Goal: Find specific page/section: Find specific page/section

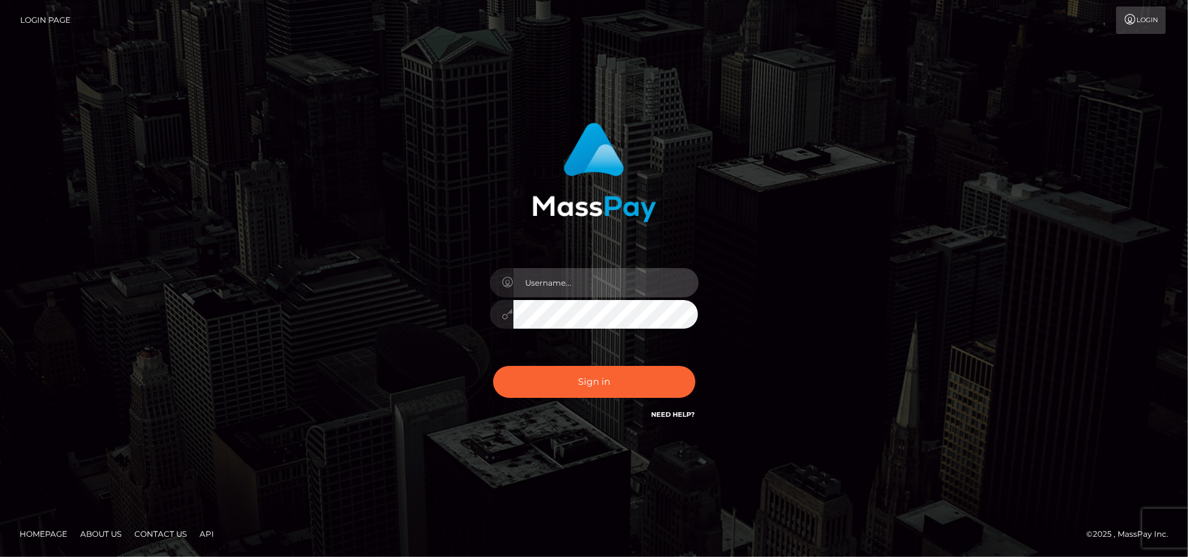
type input "Pk.es"
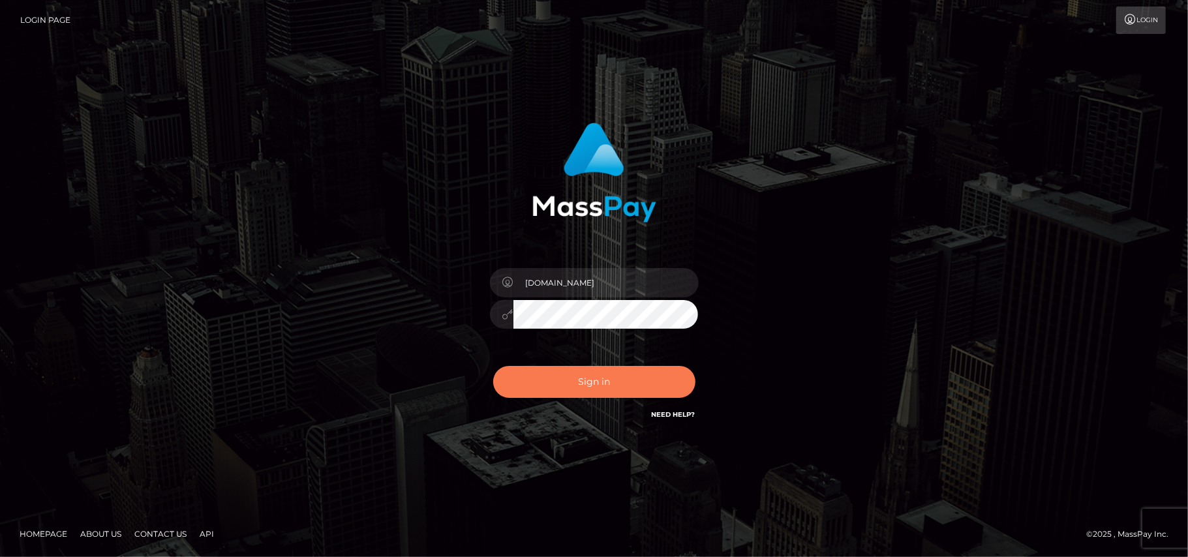
click at [583, 373] on button "Sign in" at bounding box center [594, 382] width 202 height 32
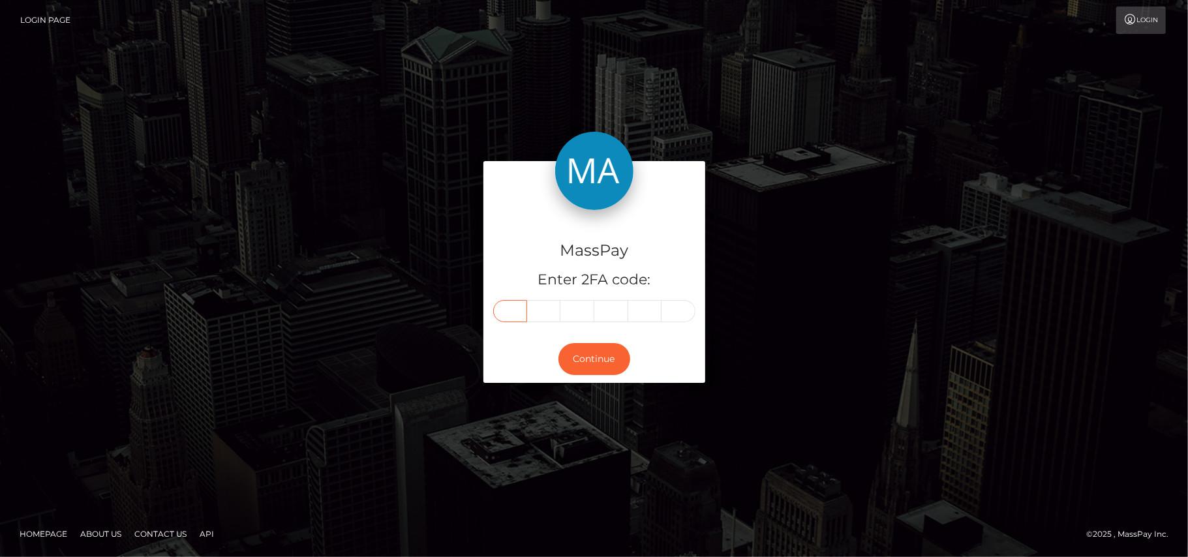
click at [515, 307] on input "text" at bounding box center [510, 311] width 34 height 22
type input "2"
type input "4"
type input "5"
type input "8"
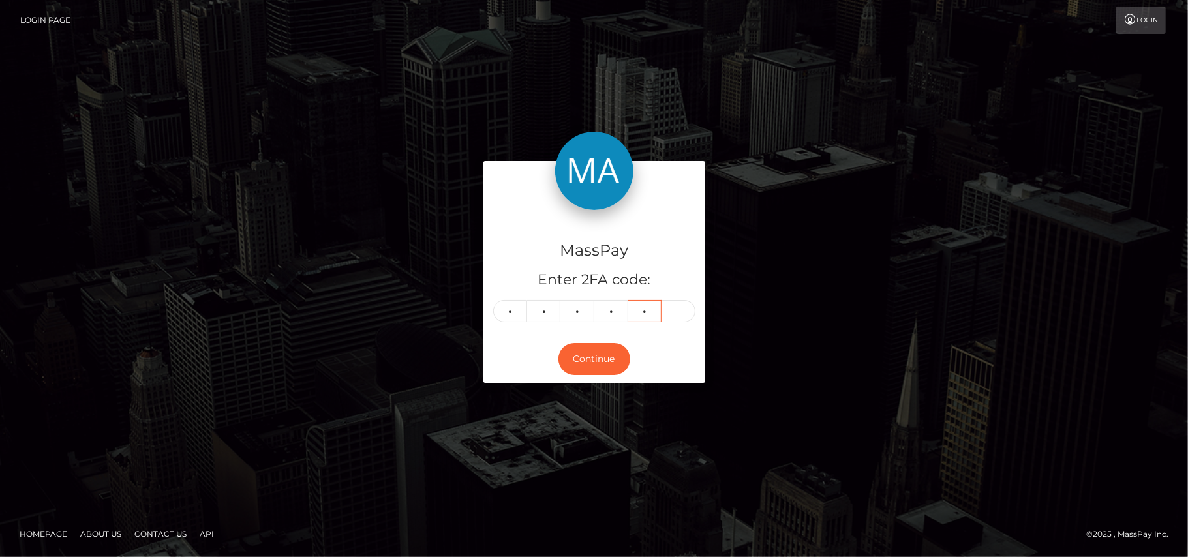
type input "2"
type input "9"
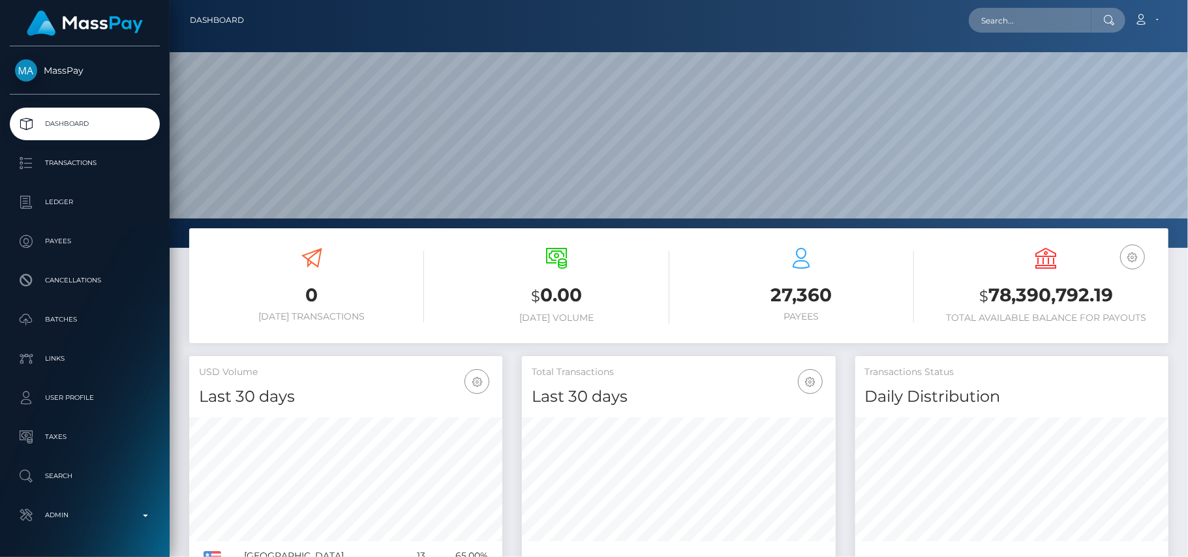
scroll to position [231, 314]
click at [1050, 27] on input "text" at bounding box center [1030, 20] width 123 height 25
paste input "[EMAIL_ADDRESS][PERSON_NAME][DOMAIN_NAME]"
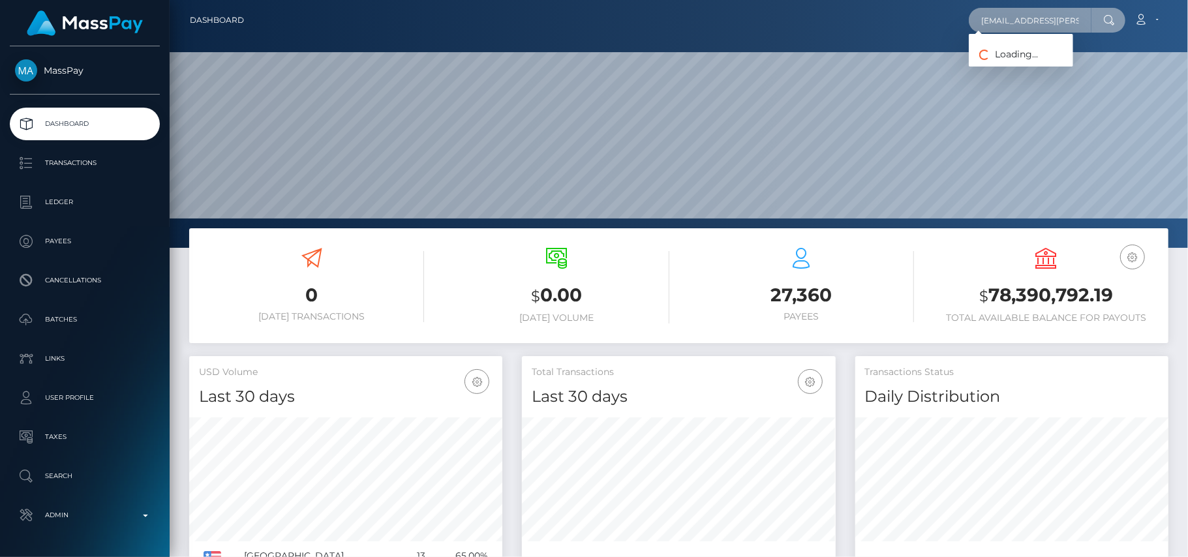
scroll to position [0, 19]
type input "doc.wiedenmann@gmail.com"
click at [984, 69] on link "Georg Wiedenmann" at bounding box center [1021, 67] width 104 height 24
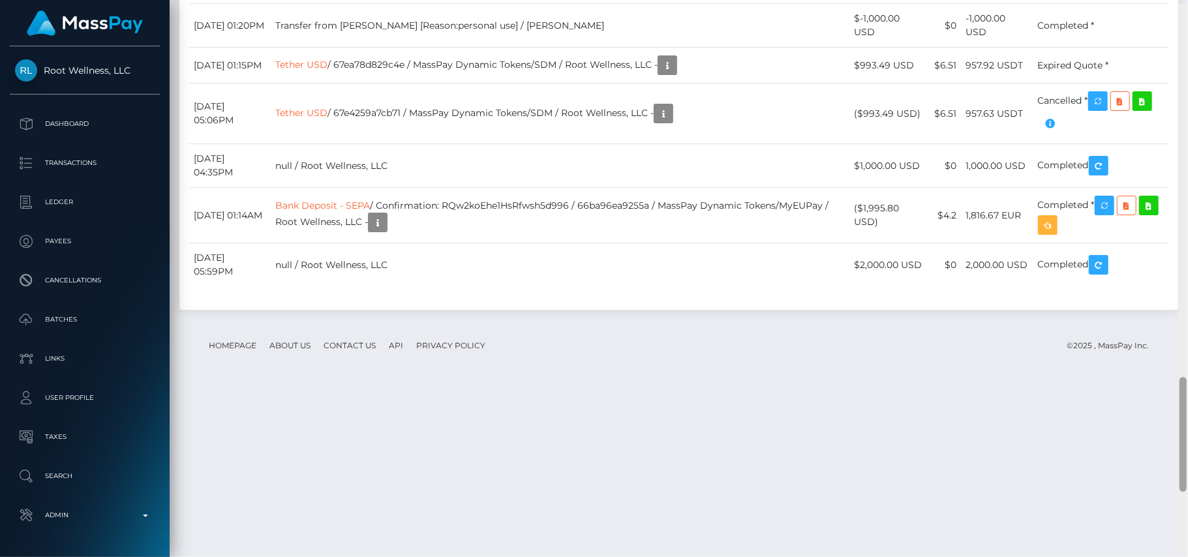
scroll to position [1806, 0]
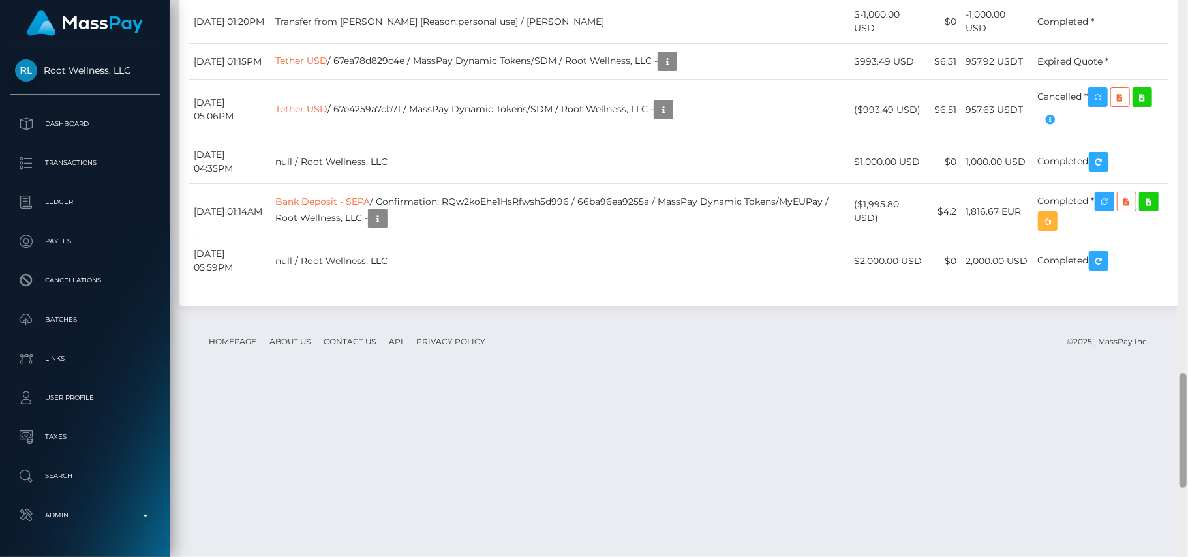
drag, startPoint x: 1185, startPoint y: 93, endPoint x: 1187, endPoint y: 442, distance: 349.0
click at [1187, 442] on div at bounding box center [1183, 279] width 10 height 558
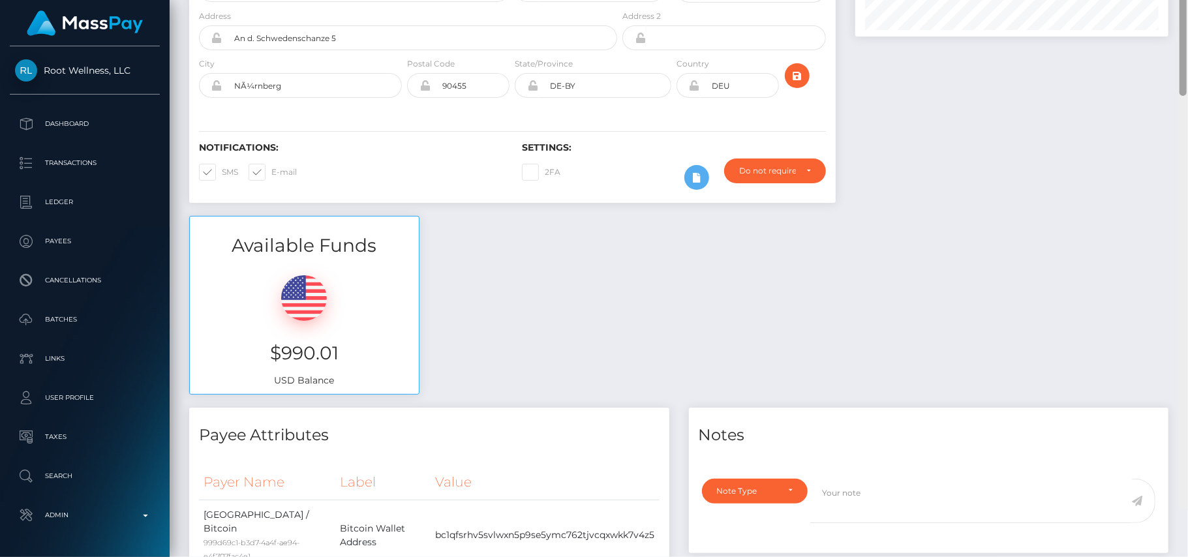
scroll to position [0, 0]
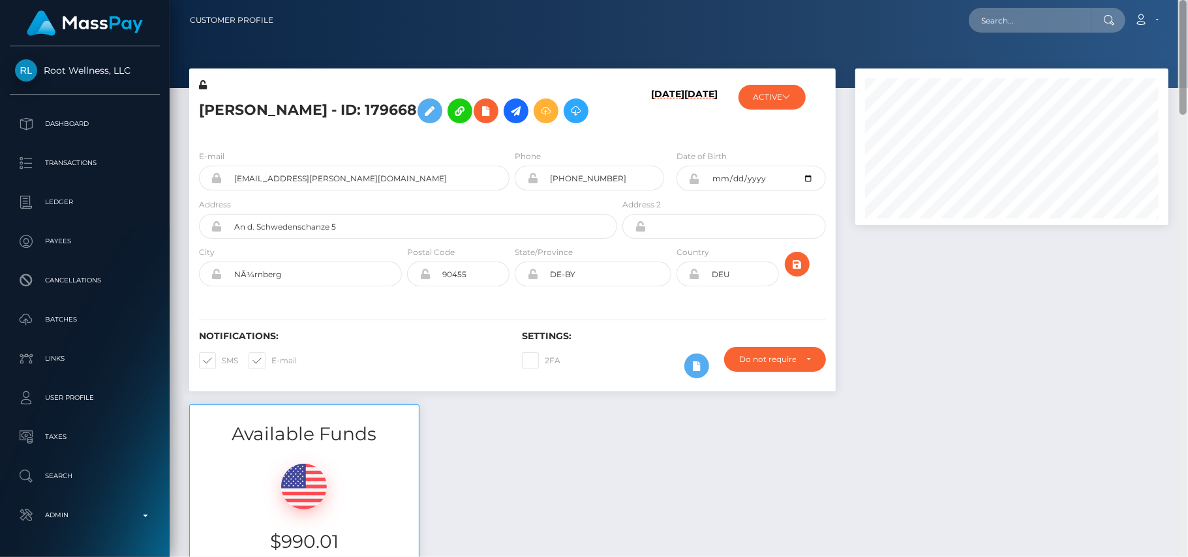
drag, startPoint x: 1185, startPoint y: 401, endPoint x: 1144, endPoint y: -76, distance: 478.0
click at [1144, 0] on html "Root Wellness, LLC Dashboard Transactions Ledger Payees Batches" at bounding box center [594, 278] width 1188 height 557
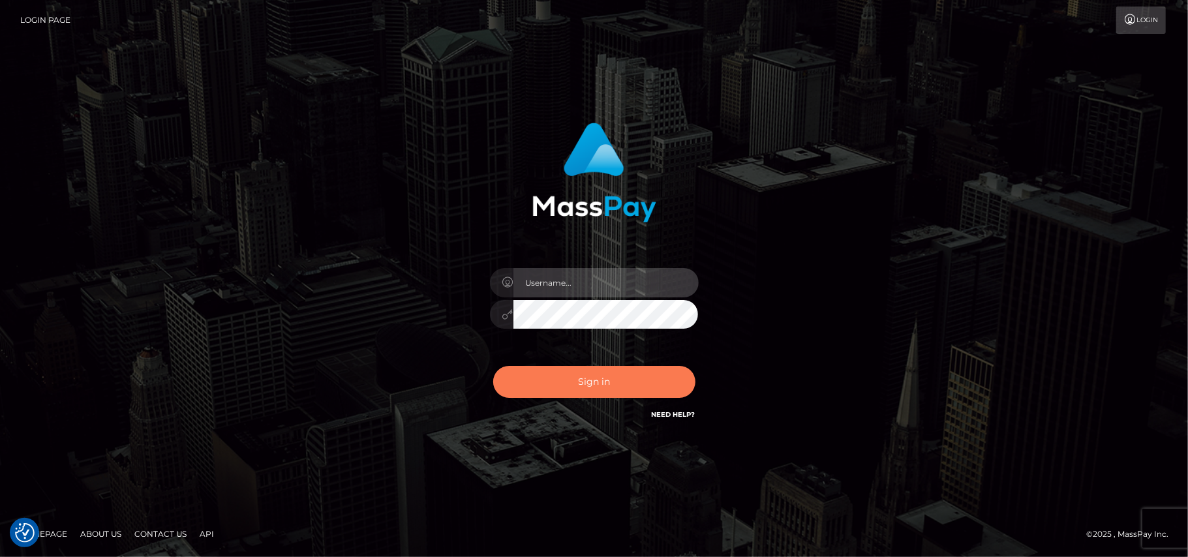
type input "[DOMAIN_NAME]"
click at [629, 385] on button "Sign in" at bounding box center [594, 382] width 202 height 32
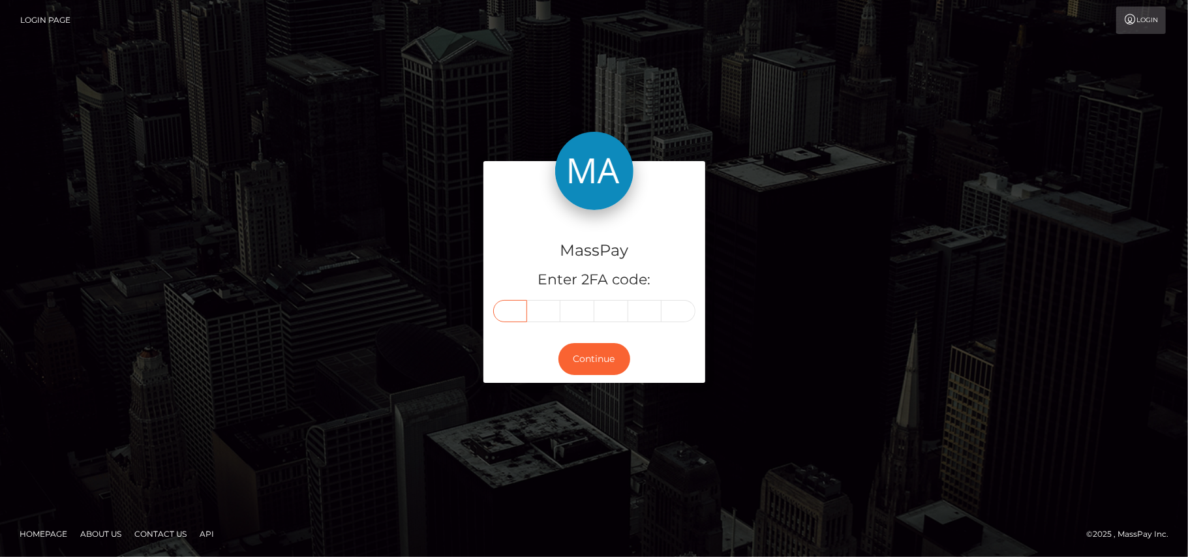
click at [515, 309] on input "text" at bounding box center [510, 311] width 34 height 22
type input "5"
type input "2"
type input "3"
type input "1"
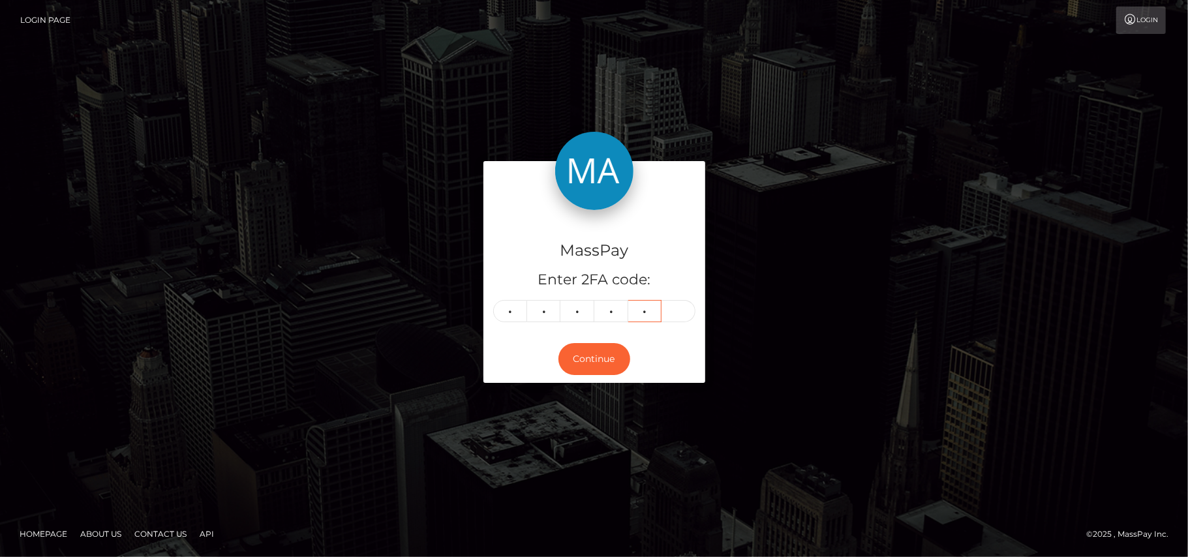
type input "7"
type input "5"
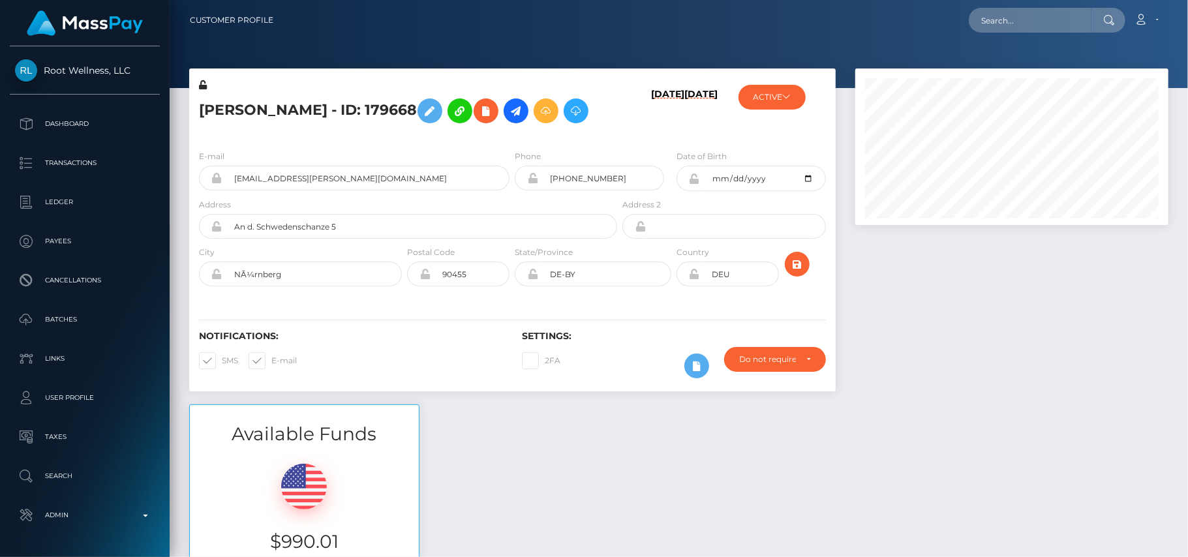
scroll to position [157, 314]
click at [1023, 18] on input "text" at bounding box center [1030, 20] width 123 height 25
paste input "[PERSON_NAME][EMAIL_ADDRESS][DOMAIN_NAME]"
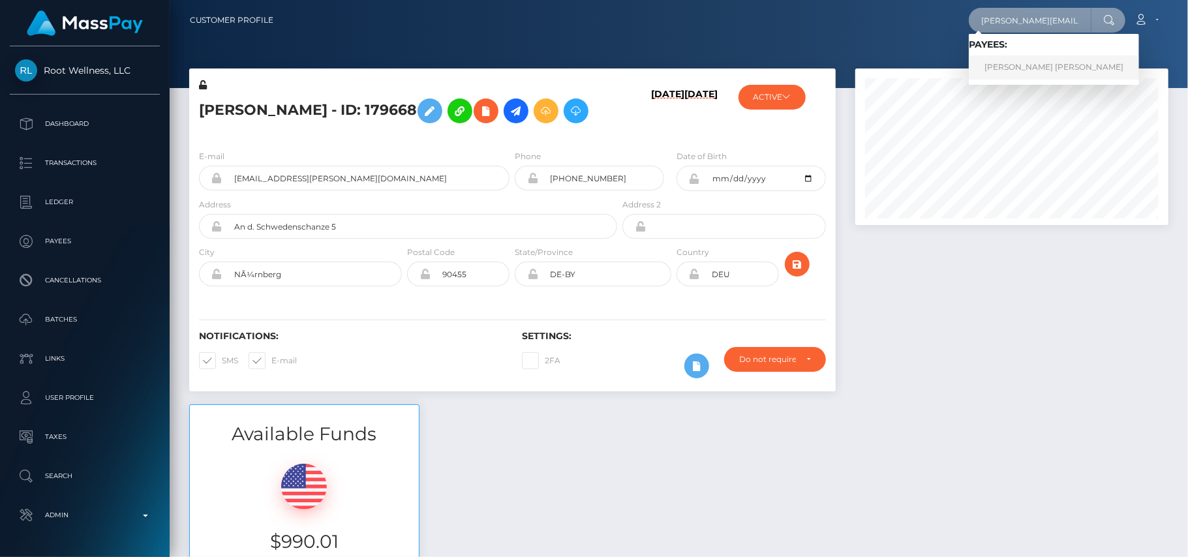
type input "[PERSON_NAME][EMAIL_ADDRESS][DOMAIN_NAME]"
click at [999, 69] on link "JORDAN BRICE EATON" at bounding box center [1054, 67] width 170 height 24
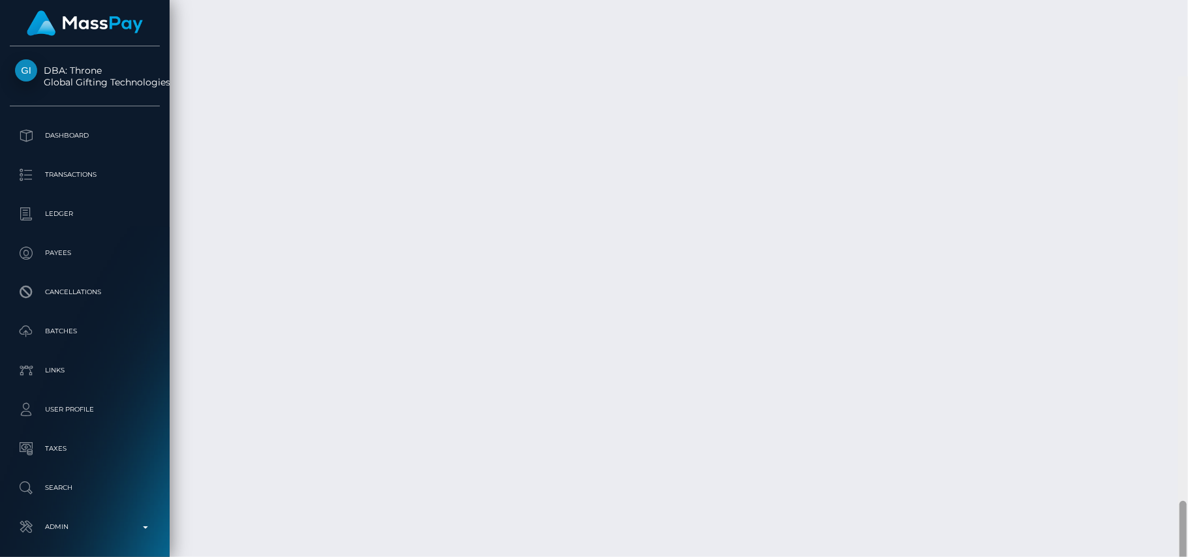
scroll to position [3668, 0]
drag, startPoint x: 0, startPoint y: 0, endPoint x: 1187, endPoint y: 591, distance: 1326.3
click at [1187, 556] on html "DBA: Throne Global Gifting Technologies Inc Dashboard Transactions Ledger Payee…" at bounding box center [594, 278] width 1188 height 557
drag, startPoint x: 1185, startPoint y: 457, endPoint x: 1187, endPoint y: 522, distance: 65.3
click at [1187, 522] on div at bounding box center [1183, 279] width 10 height 558
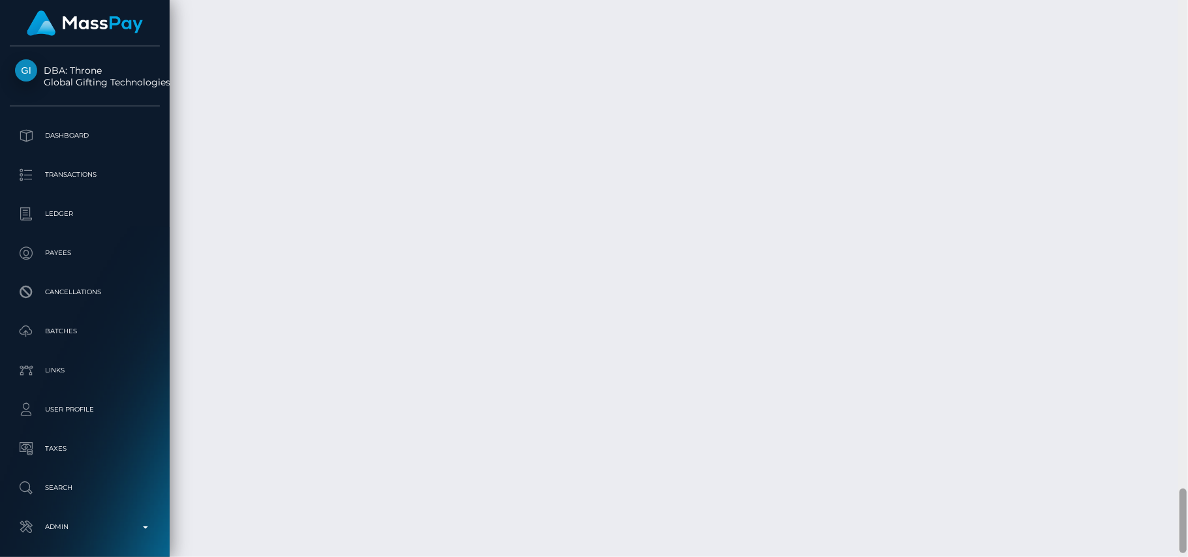
scroll to position [4231, 0]
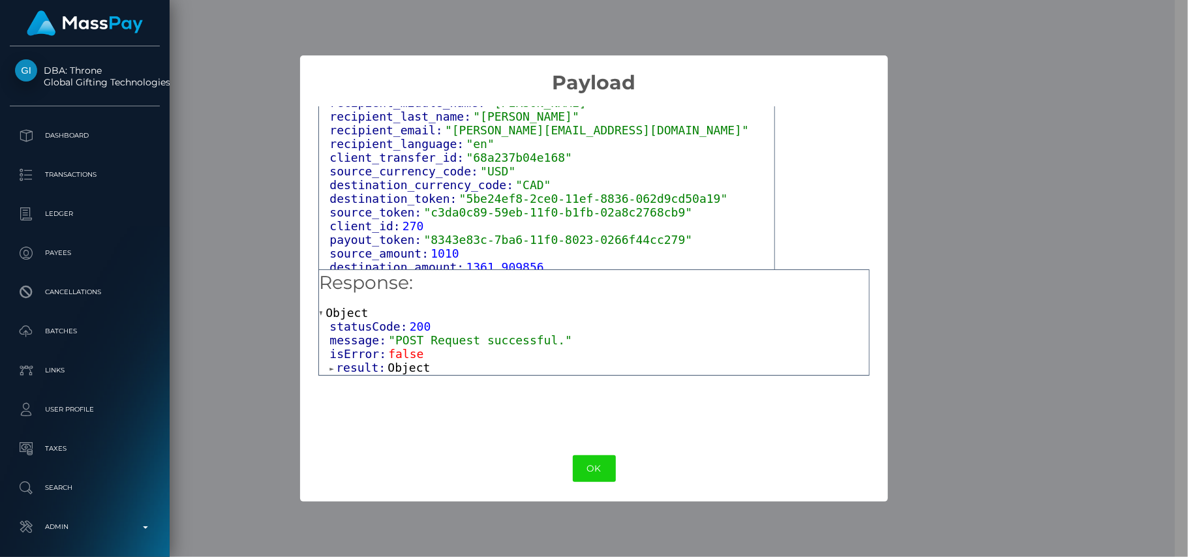
scroll to position [755, 0]
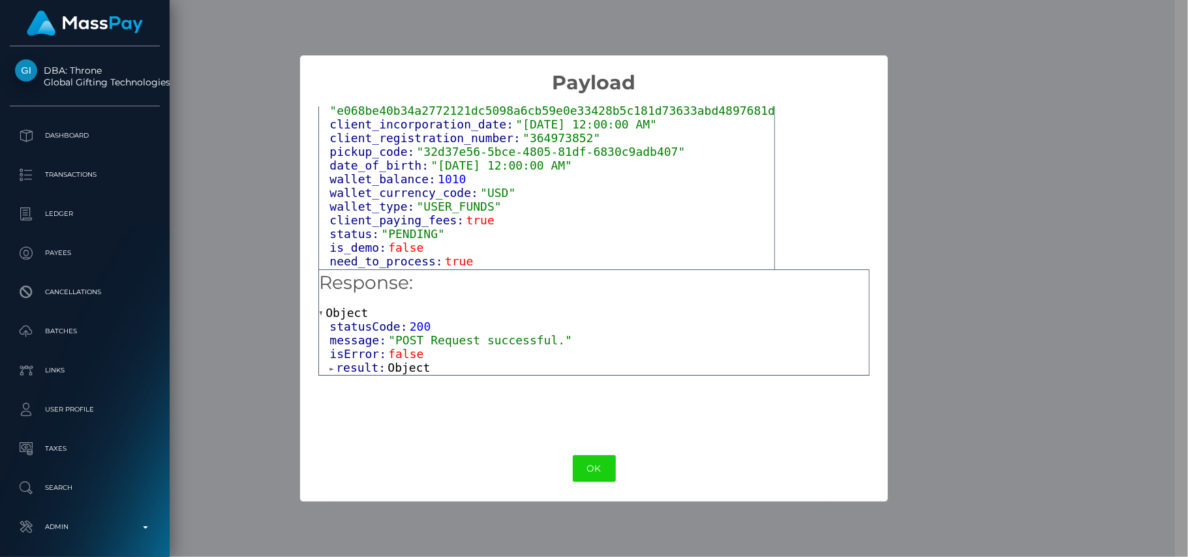
click at [415, 364] on span "Object" at bounding box center [409, 368] width 42 height 14
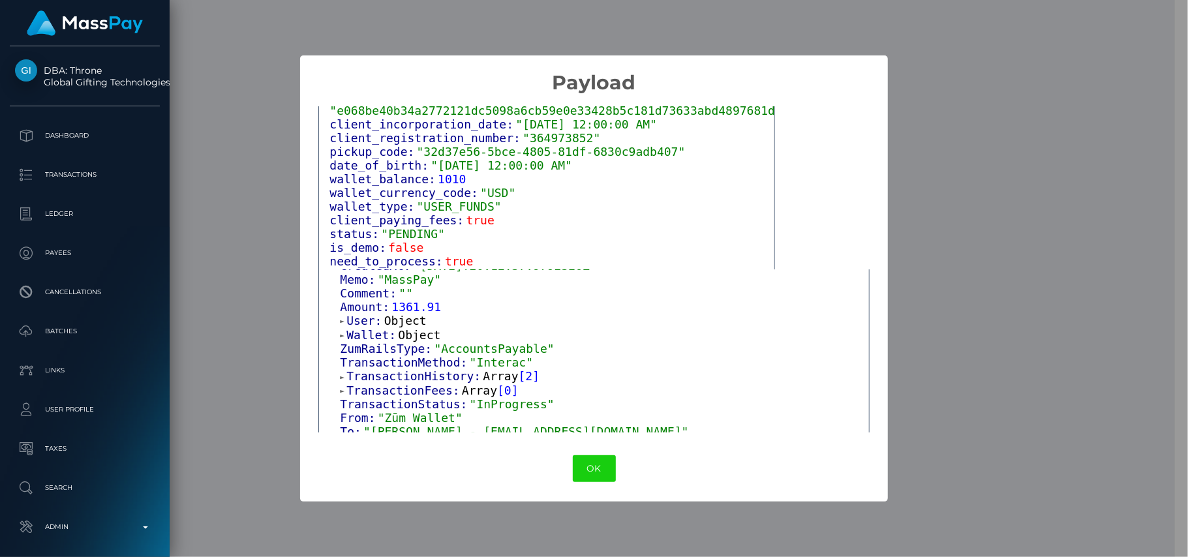
scroll to position [245, 0]
click at [397, 309] on span "Object" at bounding box center [405, 316] width 42 height 14
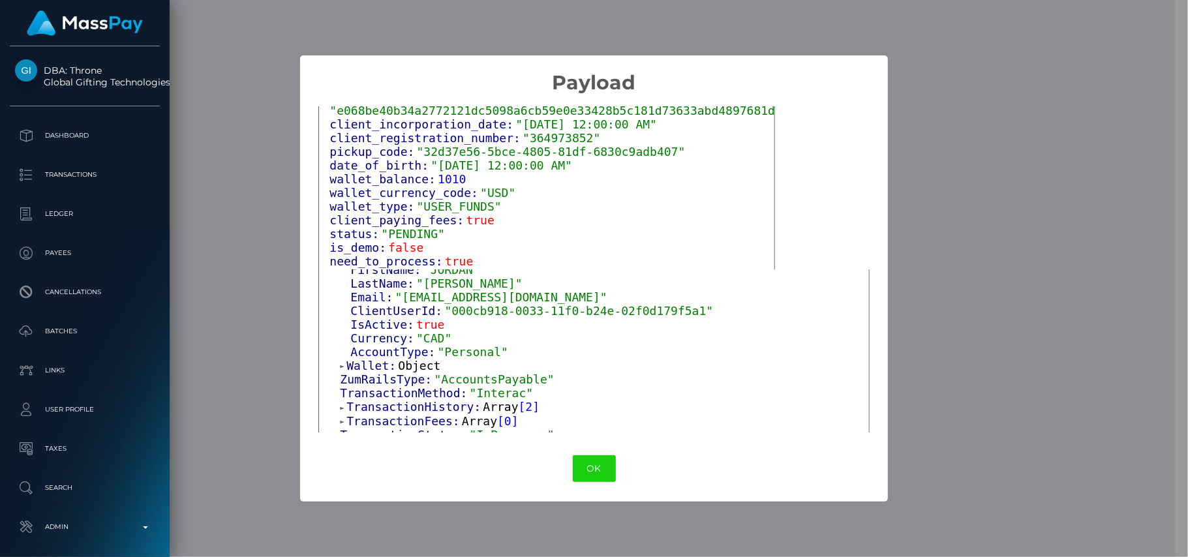
scroll to position [350, 0]
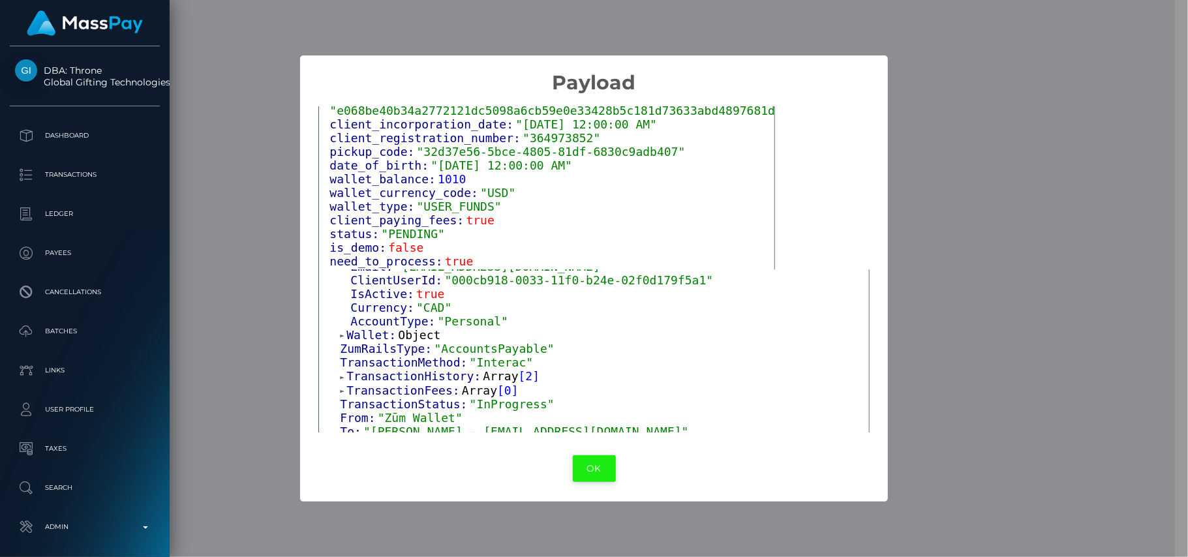
click at [583, 463] on button "OK" at bounding box center [594, 468] width 43 height 27
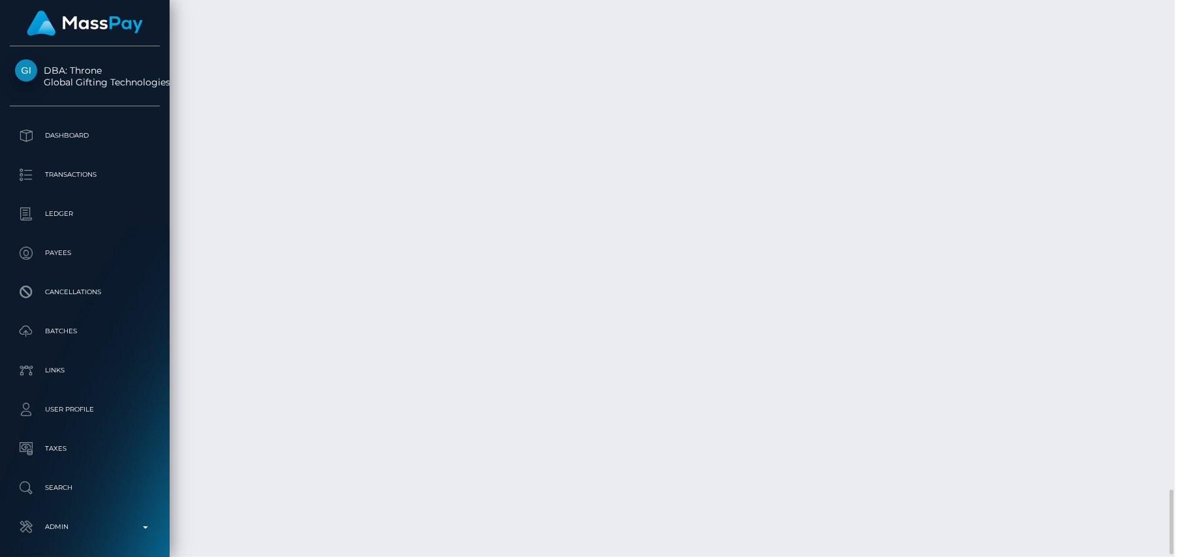
scroll to position [157, 314]
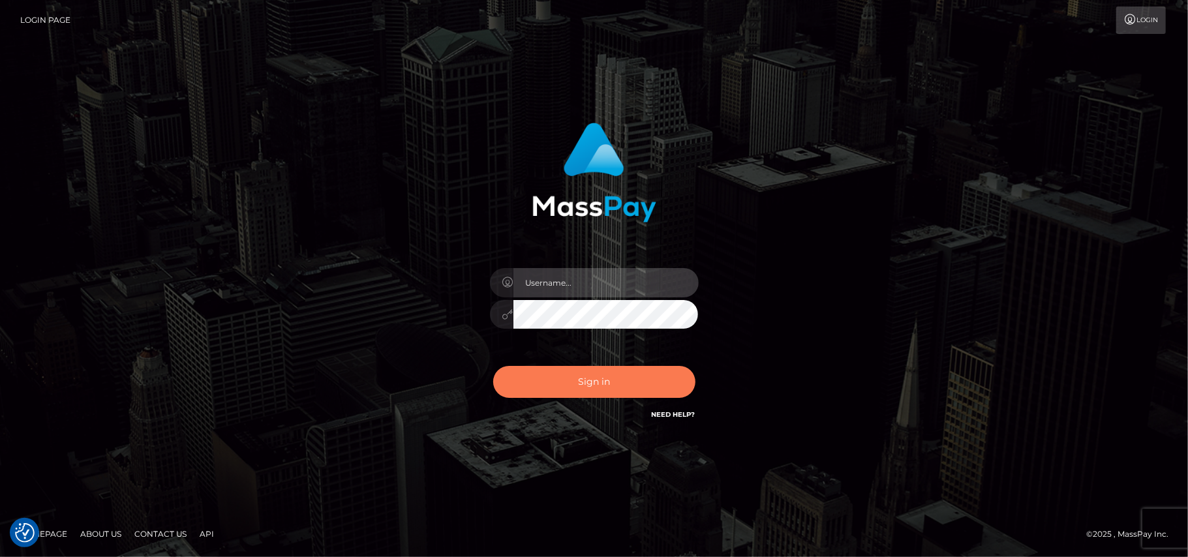
type input "Pk.es"
click at [612, 374] on button "Sign in" at bounding box center [594, 382] width 202 height 32
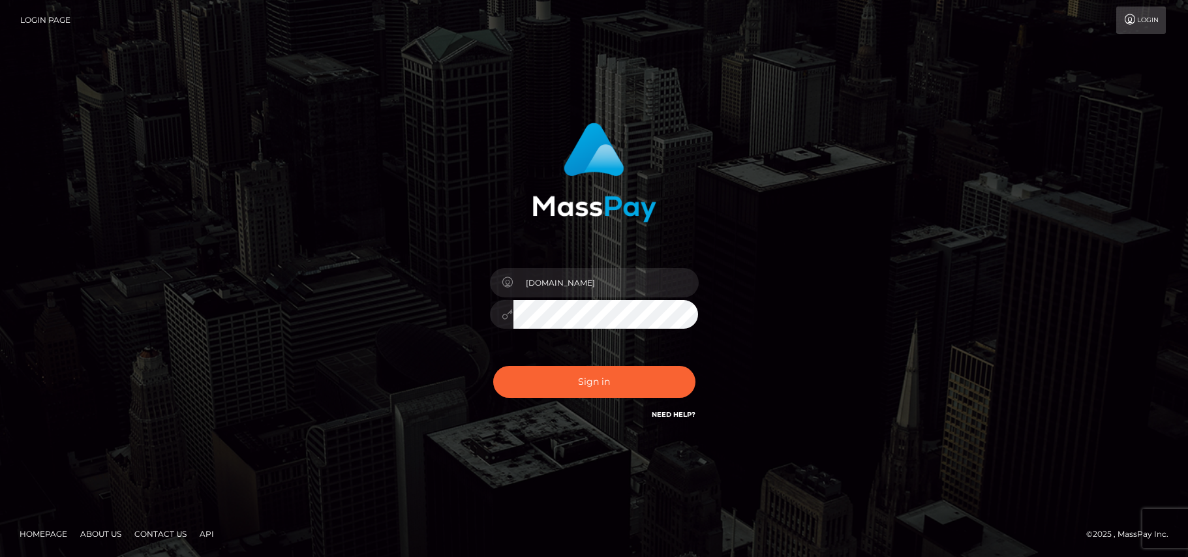
click at [565, 379] on button "Sign in" at bounding box center [594, 382] width 202 height 32
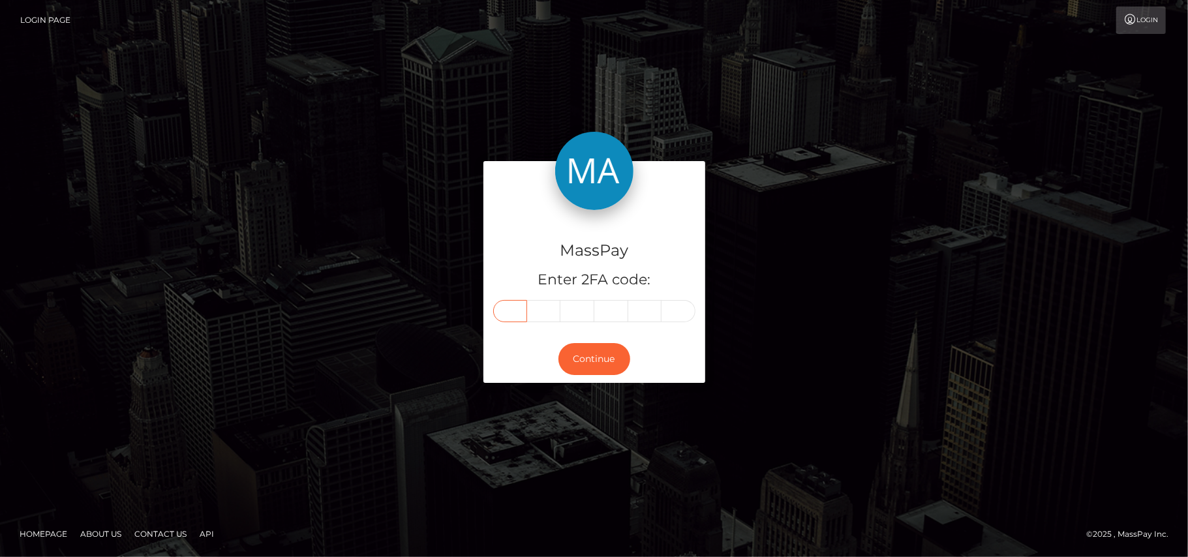
click at [517, 314] on input "text" at bounding box center [510, 311] width 34 height 22
type input "1"
type input "3"
type input "6"
type input "3"
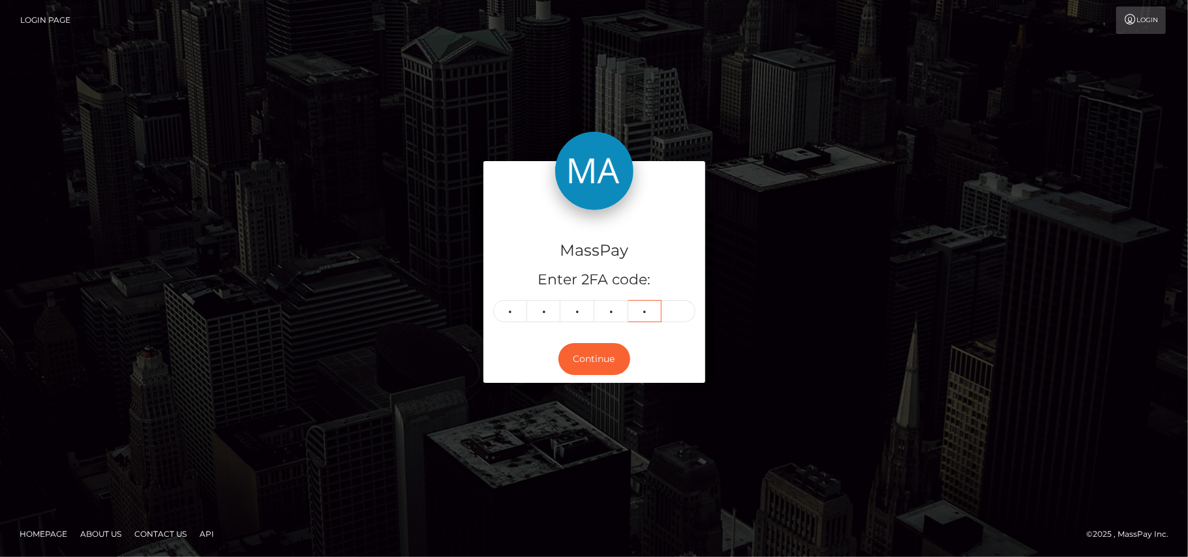
type input "4"
type input "9"
